Goal: Book appointment/travel/reservation

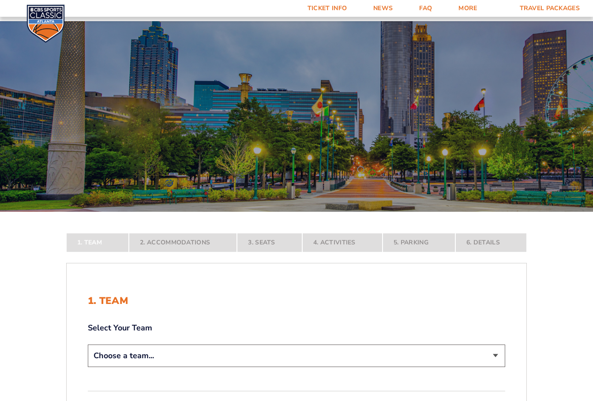
scroll to position [132, 0]
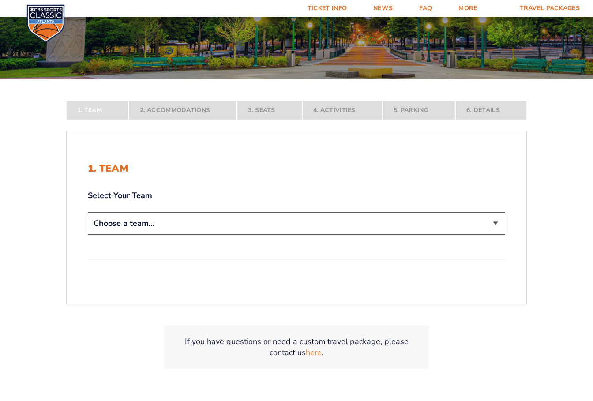
select select "12956"
click at [88, 235] on select "Choose a team... [US_STATE] Wildcats [US_STATE] State Buckeyes [US_STATE] Tar H…" at bounding box center [296, 223] width 417 height 23
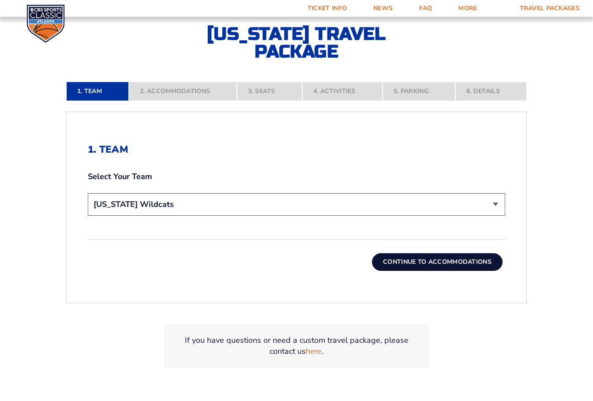
scroll to position [221, 0]
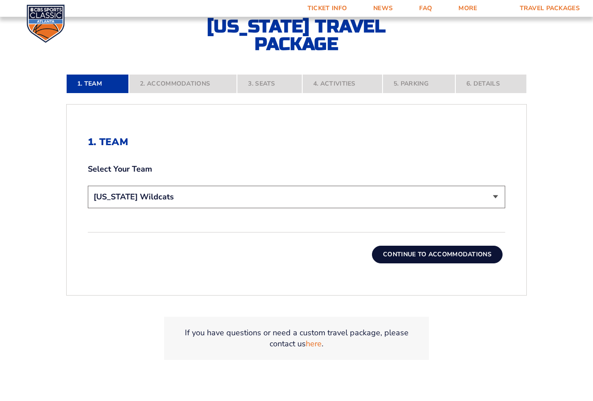
click at [421, 255] on button "Continue To Accommodations" at bounding box center [437, 255] width 131 height 18
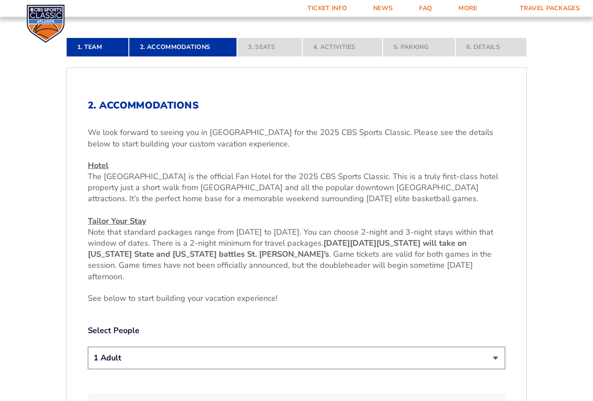
scroll to position [234, 0]
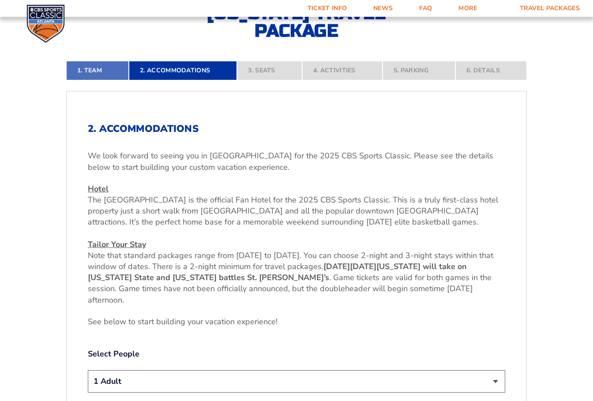
click at [98, 72] on link "1. Team" at bounding box center [97, 70] width 63 height 19
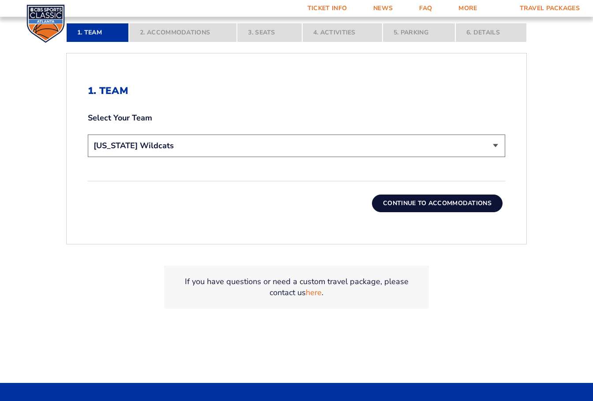
scroll to position [278, 0]
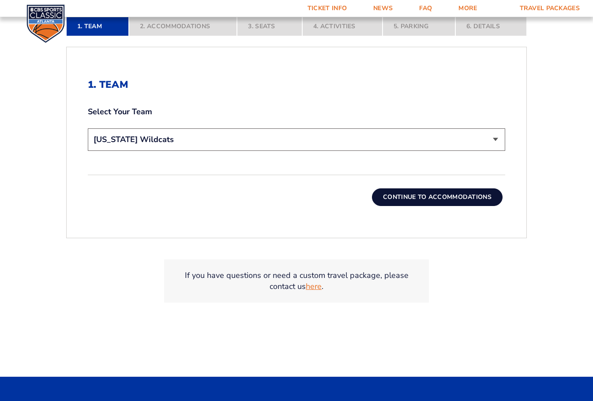
click at [315, 286] on link "here" at bounding box center [314, 286] width 16 height 11
click at [400, 199] on button "Continue To Accommodations" at bounding box center [437, 197] width 131 height 18
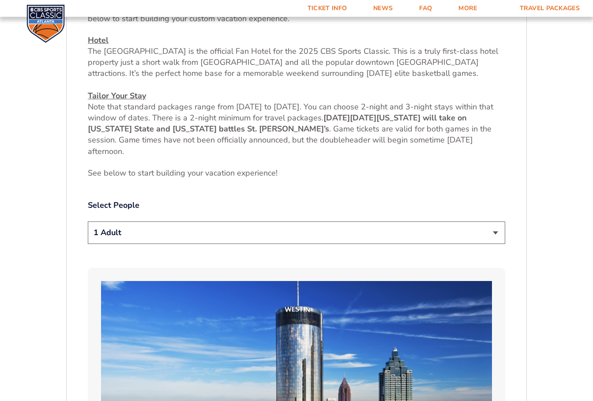
scroll to position [410, 0]
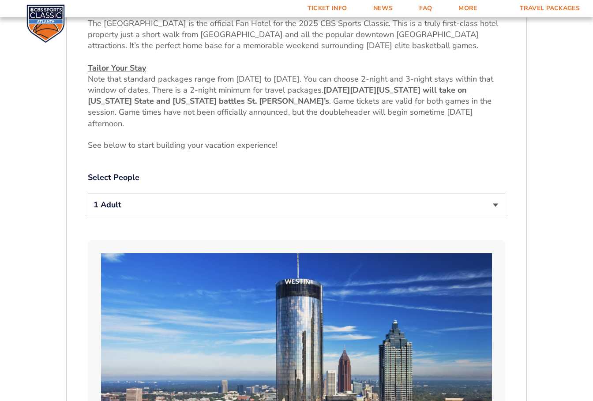
click at [189, 210] on select "1 Adult 2 Adults 3 Adults 4 Adults 2 Adults + 1 Child 2 Adults + 2 Children 2 A…" at bounding box center [296, 205] width 417 height 23
select select "3 Adults"
click at [88, 194] on select "1 Adult 2 Adults 3 Adults 4 Adults 2 Adults + 1 Child 2 Adults + 2 Children 2 A…" at bounding box center [296, 205] width 417 height 23
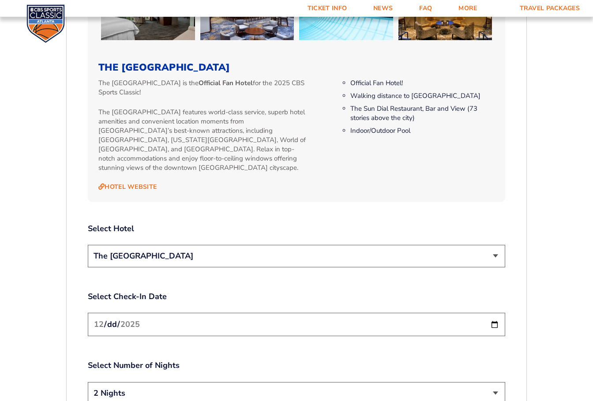
scroll to position [940, 0]
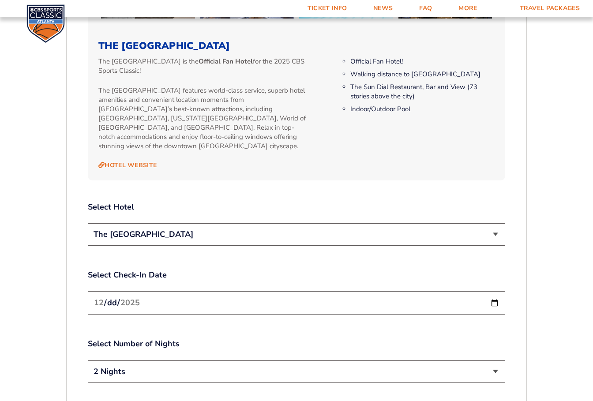
click at [250, 224] on select "The [GEOGRAPHIC_DATA]" at bounding box center [296, 234] width 417 height 23
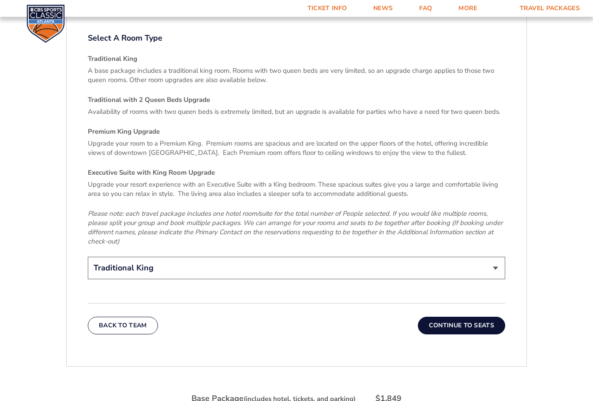
scroll to position [1337, 0]
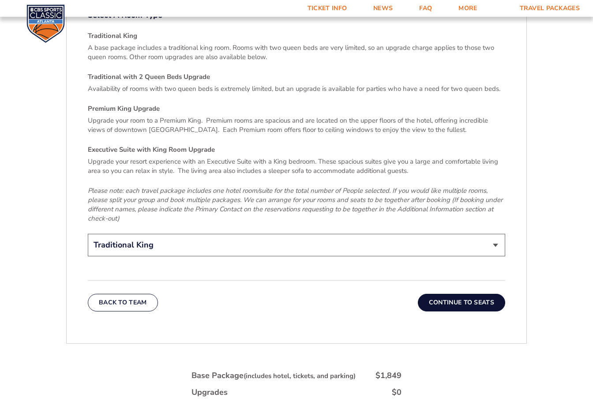
click at [159, 239] on select "Traditional King Traditional with 2 Queen Beds Upgrade (+$45 per night) Premium…" at bounding box center [296, 245] width 417 height 23
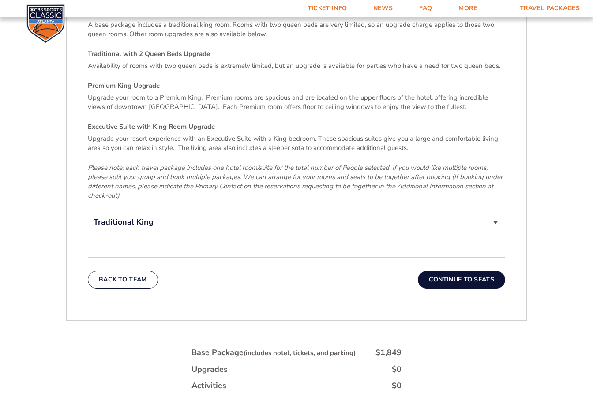
scroll to position [1425, 0]
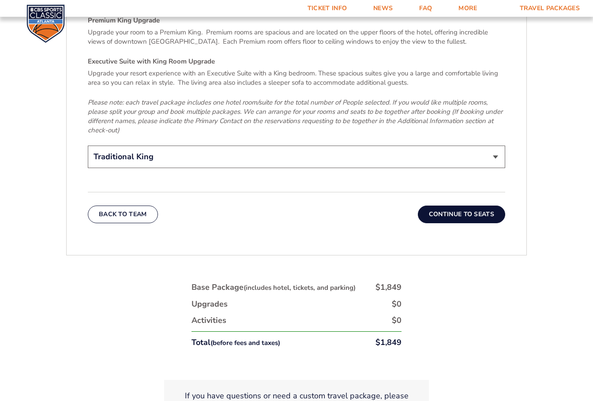
click at [454, 206] on button "Continue To Seats" at bounding box center [461, 215] width 87 height 18
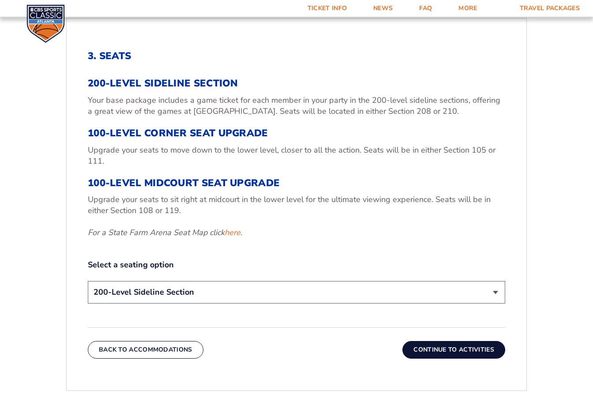
scroll to position [366, 0]
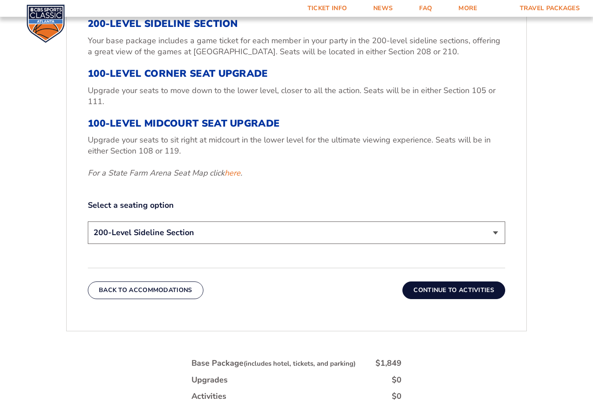
click at [306, 232] on select "200-Level Sideline Section 100-Level Corner Seat Upgrade (+$120 per person) 100…" at bounding box center [296, 232] width 417 height 23
click at [88, 221] on select "200-Level Sideline Section 100-Level Corner Seat Upgrade (+$120 per person) 100…" at bounding box center [296, 232] width 417 height 23
click at [414, 290] on button "Continue To Activities" at bounding box center [453, 290] width 103 height 18
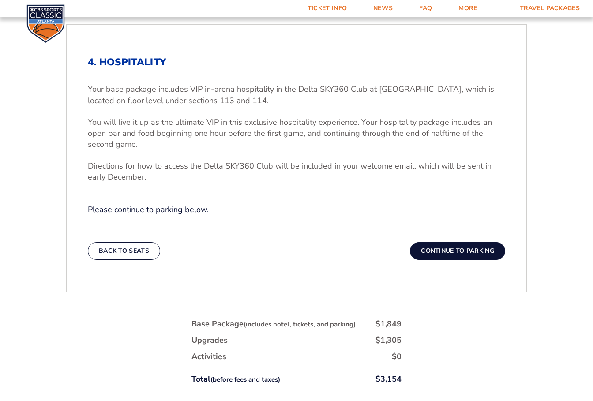
scroll to position [322, 0]
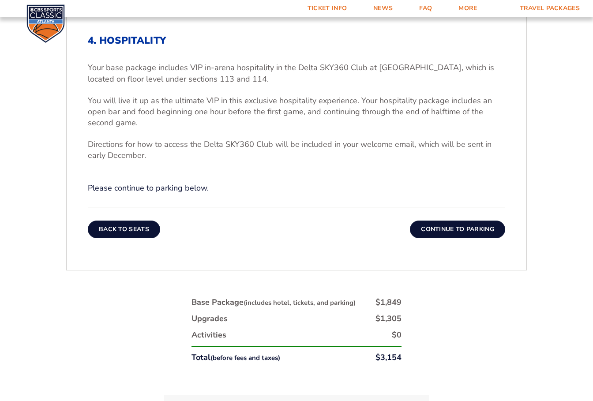
click at [123, 229] on button "Back To Seats" at bounding box center [124, 230] width 72 height 18
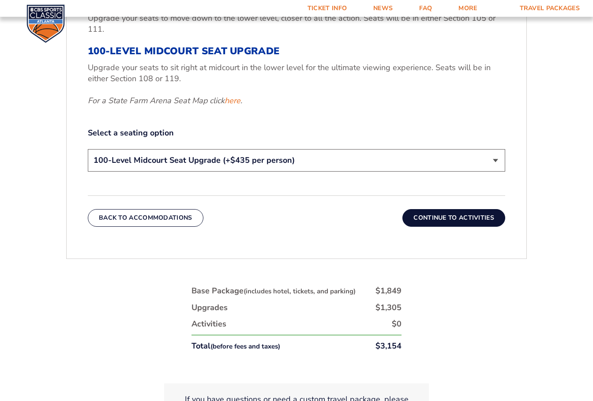
scroll to position [454, 0]
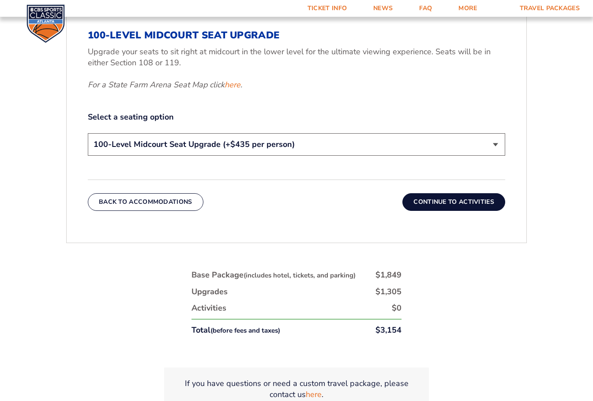
click at [464, 202] on button "Continue To Activities" at bounding box center [453, 202] width 103 height 18
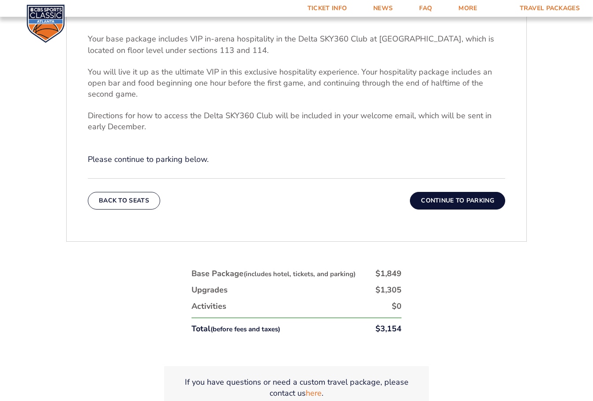
scroll to position [366, 0]
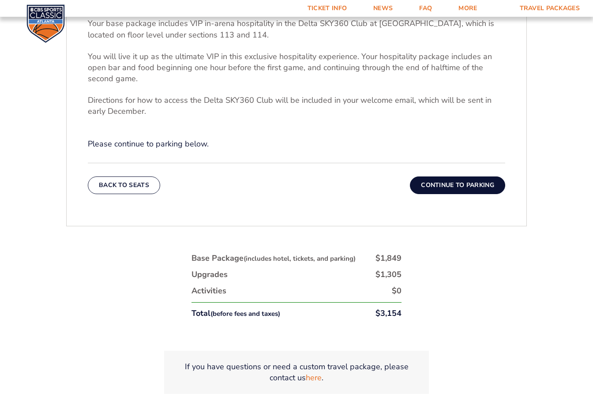
click at [442, 186] on button "Continue To Parking" at bounding box center [457, 185] width 95 height 18
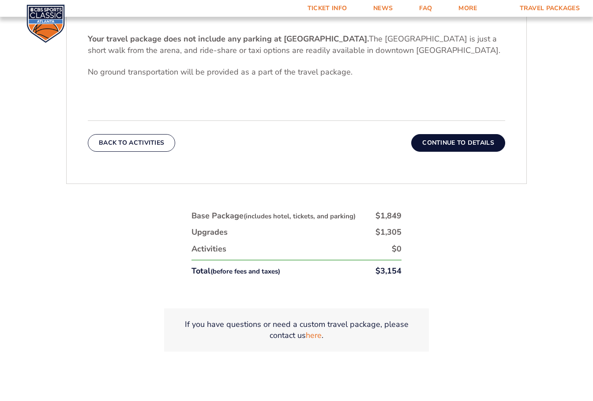
scroll to position [410, 0]
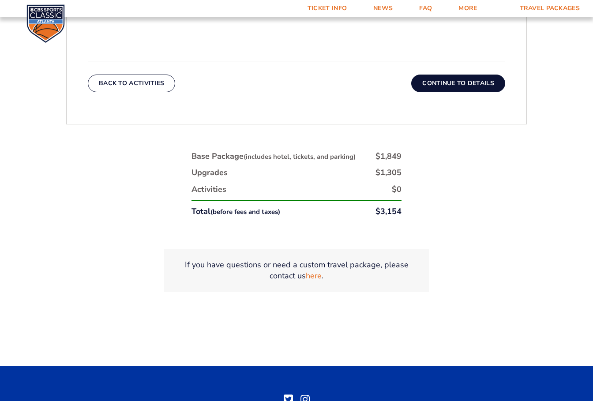
click at [464, 87] on button "Continue To Details" at bounding box center [458, 84] width 94 height 18
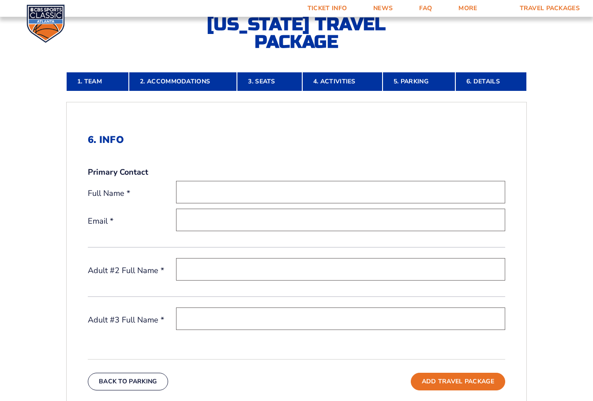
scroll to position [101, 0]
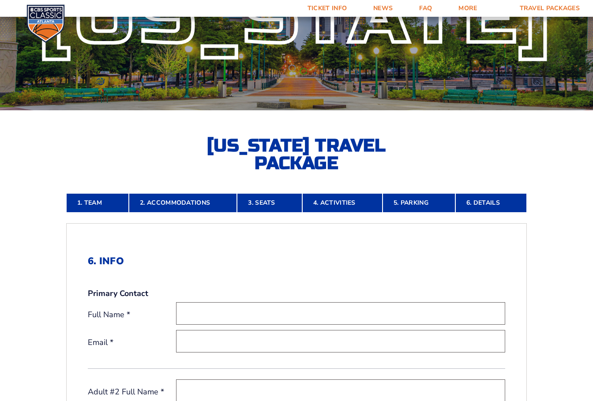
click at [116, 152] on div "[US_STATE] [US_STATE] Travel Package" at bounding box center [296, 46] width 593 height 252
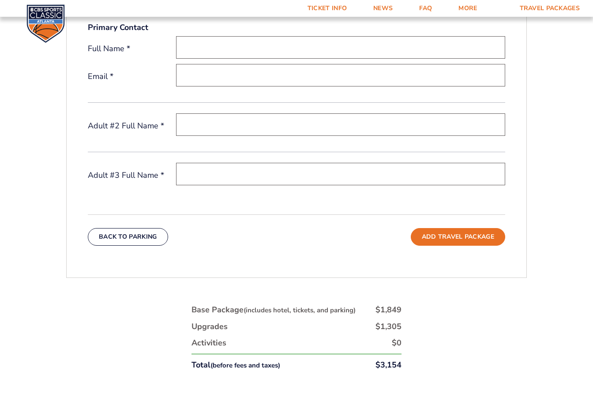
scroll to position [397, 0]
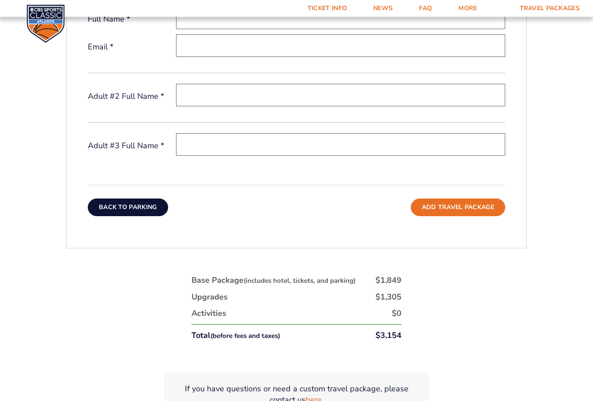
click at [122, 206] on button "Back To Parking" at bounding box center [128, 208] width 80 height 18
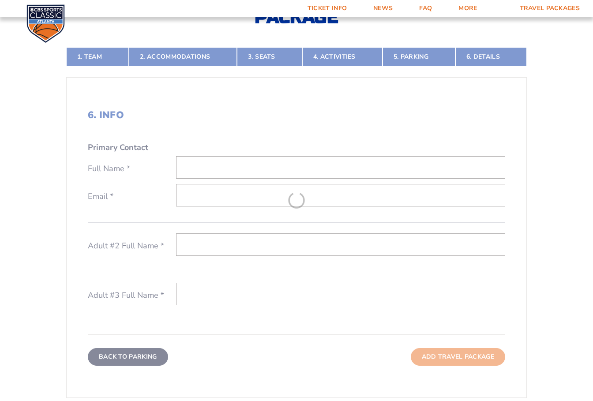
scroll to position [190, 0]
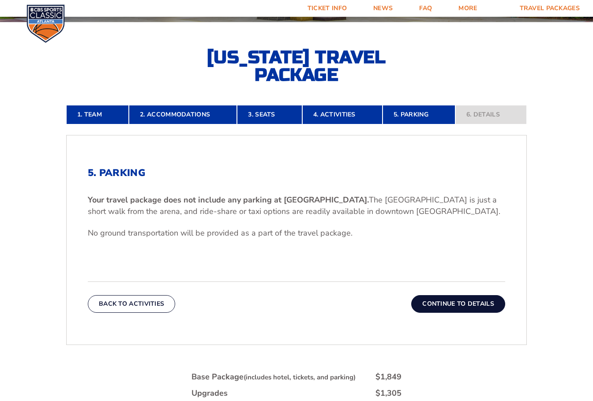
click at [122, 306] on button "Back To Activities" at bounding box center [131, 304] width 87 height 18
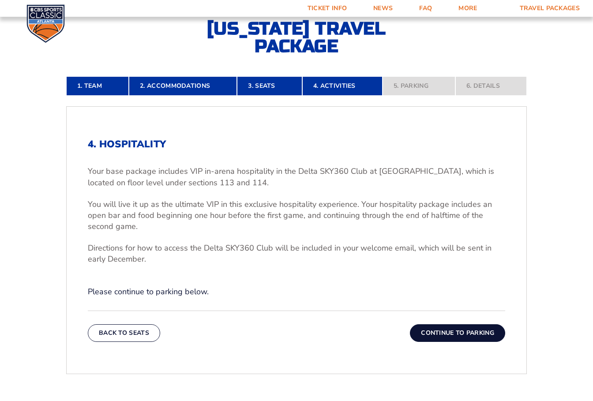
scroll to position [234, 0]
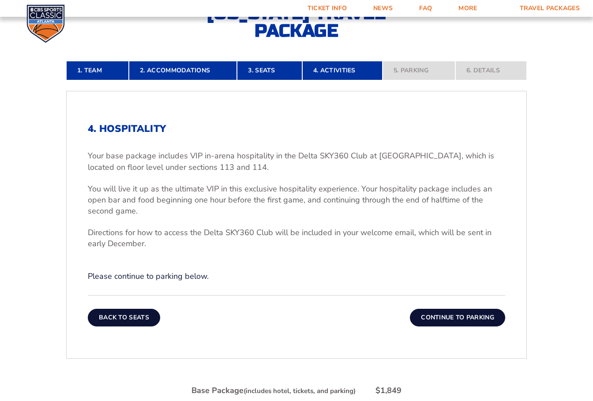
click at [117, 317] on button "Back To Seats" at bounding box center [124, 318] width 72 height 18
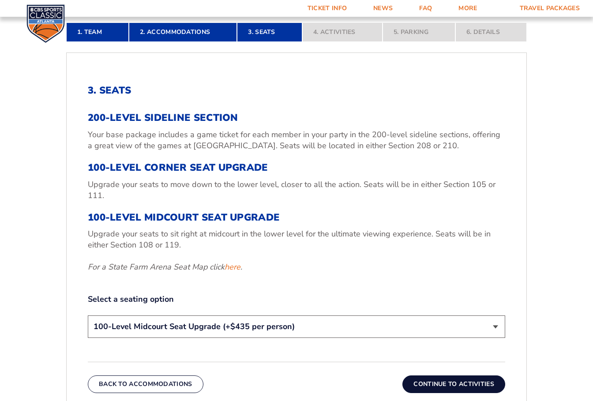
scroll to position [322, 0]
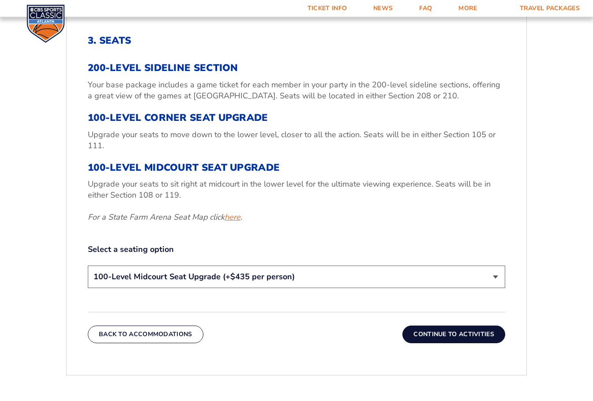
click at [234, 218] on link "here" at bounding box center [233, 217] width 16 height 11
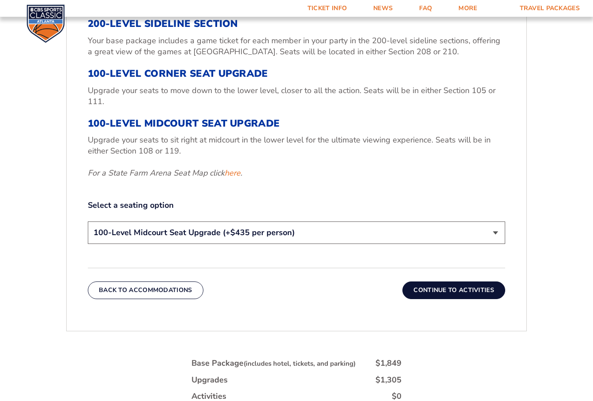
click at [405, 200] on label "Select a seating option" at bounding box center [296, 205] width 417 height 11
click at [474, 236] on select "200-Level Sideline Section 100-Level Corner Seat Upgrade (+$120 per person) 100…" at bounding box center [296, 232] width 417 height 23
click at [88, 221] on select "200-Level Sideline Section 100-Level Corner Seat Upgrade (+$120 per person) 100…" at bounding box center [296, 232] width 417 height 23
click at [443, 287] on button "Continue To Activities" at bounding box center [453, 290] width 103 height 18
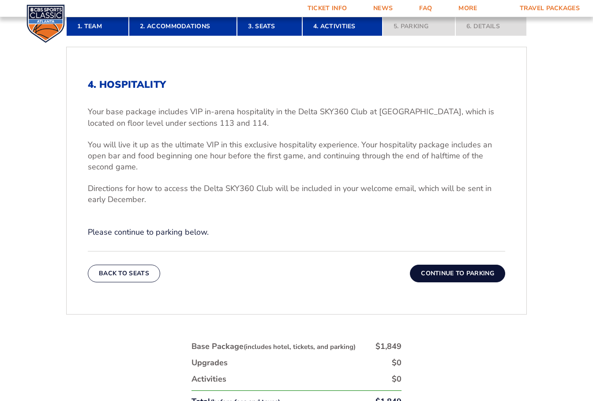
scroll to position [234, 0]
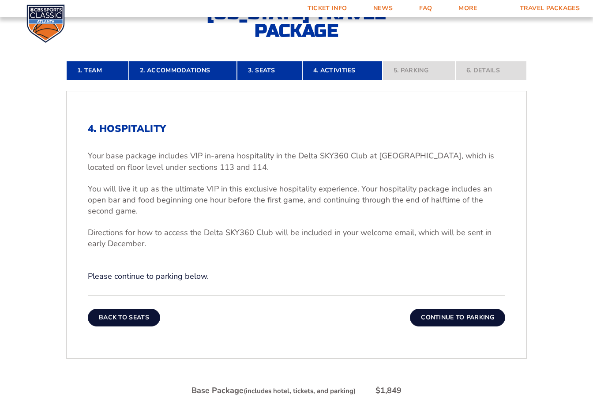
click at [129, 312] on button "Back To Seats" at bounding box center [124, 318] width 72 height 18
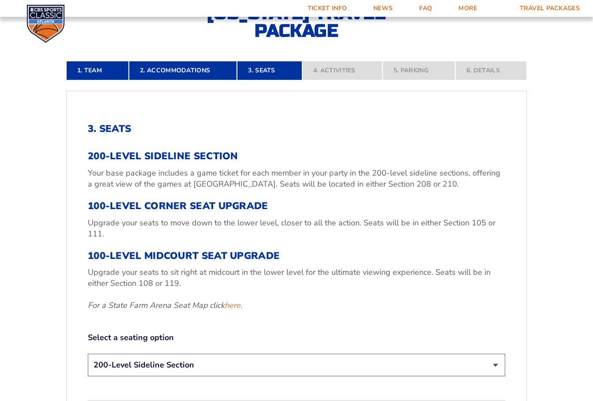
click at [303, 241] on div "200-Level Sideline Section Your base package includes a game ticket for each me…" at bounding box center [296, 230] width 417 height 160
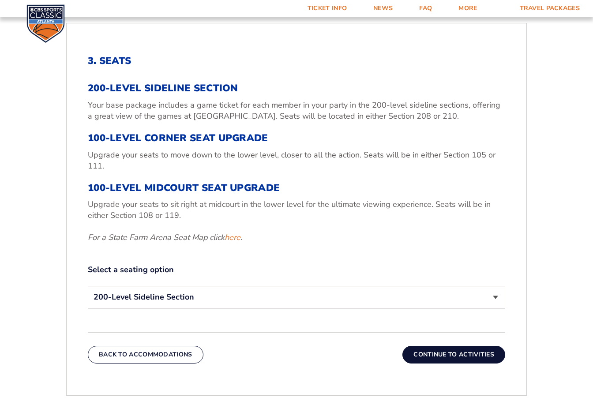
scroll to position [322, 0]
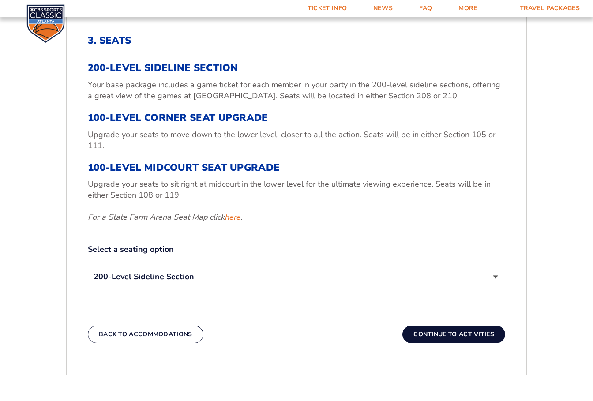
click at [249, 280] on select "200-Level Sideline Section 100-Level Corner Seat Upgrade (+$120 per person) 100…" at bounding box center [296, 277] width 417 height 23
select select "100-Level Midcourt Seat Upgrade"
click at [88, 266] on select "200-Level Sideline Section 100-Level Corner Seat Upgrade (+$120 per person) 100…" at bounding box center [296, 277] width 417 height 23
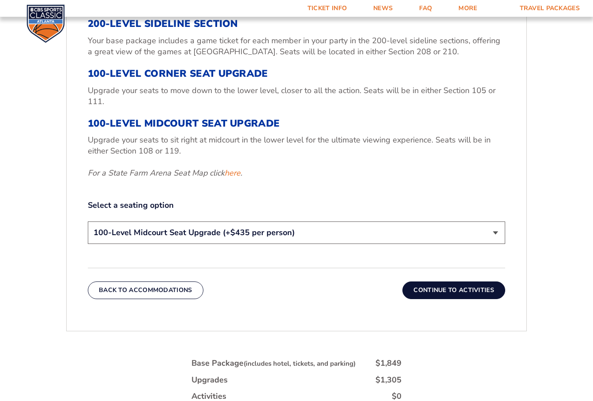
click at [332, 191] on div "3. Seats 200-Level Sideline Section Your base package includes a game ticket fo…" at bounding box center [296, 119] width 417 height 256
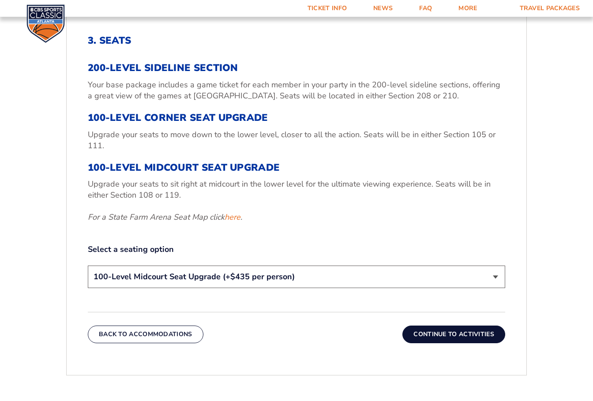
scroll to position [57, 0]
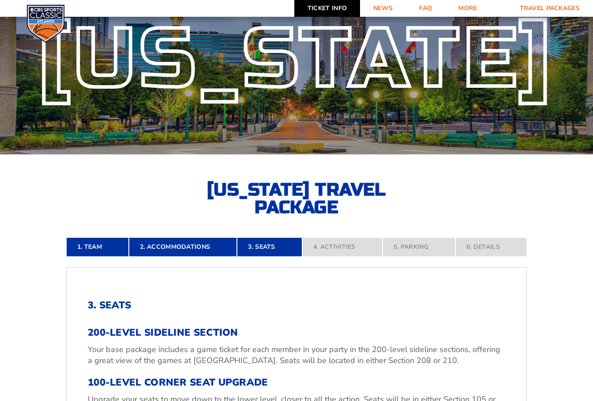
click at [322, 11] on link "Ticket Info" at bounding box center [327, 8] width 66 height 17
